Goal: Transaction & Acquisition: Purchase product/service

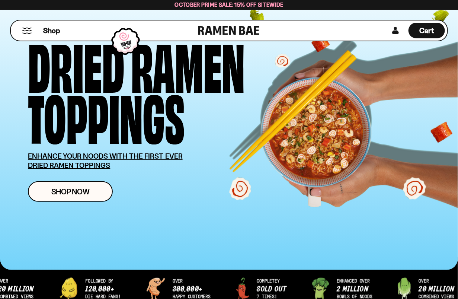
scroll to position [46, 0]
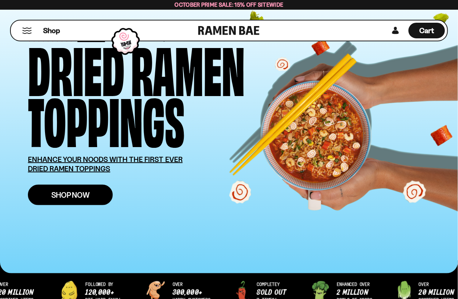
click at [77, 192] on span "Shop Now" at bounding box center [70, 195] width 38 height 8
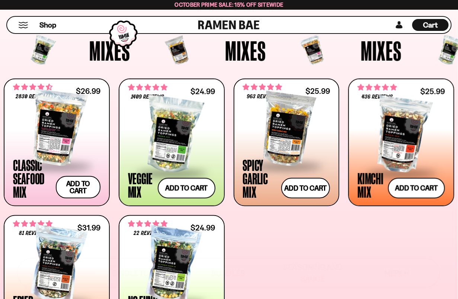
scroll to position [233, 0]
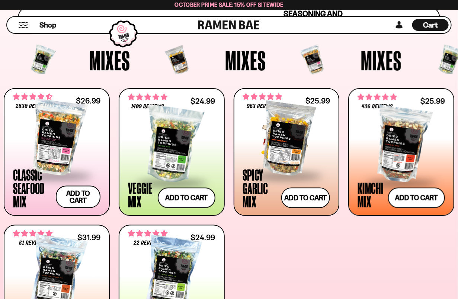
click at [287, 155] on div at bounding box center [286, 138] width 87 height 74
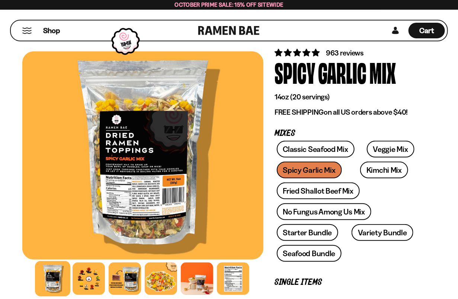
scroll to position [46, 0]
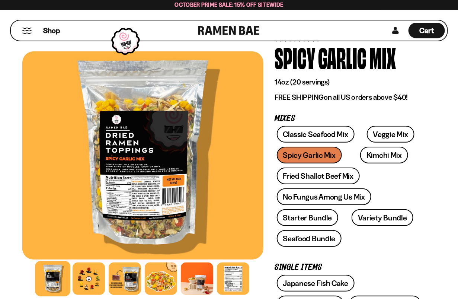
click at [297, 157] on div "Classic Seafood Mix Veggie Mix Spicy Garlic Mix Kimchi Mix Fried Shallot Beef M…" at bounding box center [350, 188] width 150 height 125
click at [168, 191] on div at bounding box center [142, 155] width 241 height 208
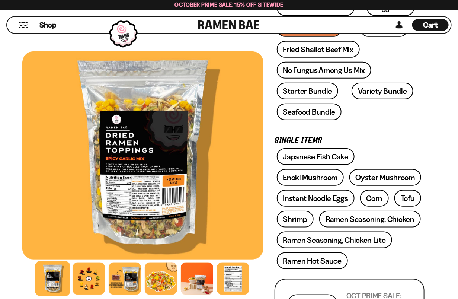
scroll to position [233, 0]
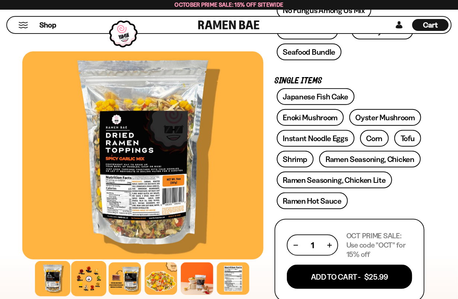
click at [95, 280] on div at bounding box center [88, 278] width 35 height 35
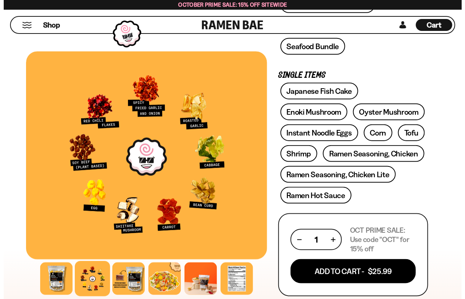
scroll to position [325, 0]
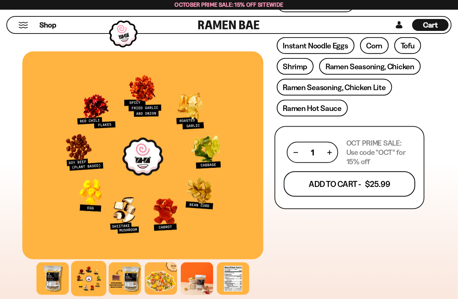
click at [325, 184] on button "Add To Cart - $25.99" at bounding box center [350, 184] width 132 height 25
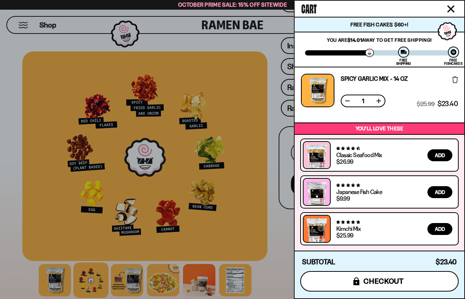
click at [381, 281] on span "checkout" at bounding box center [384, 281] width 41 height 8
